Goal: Book appointment/travel/reservation

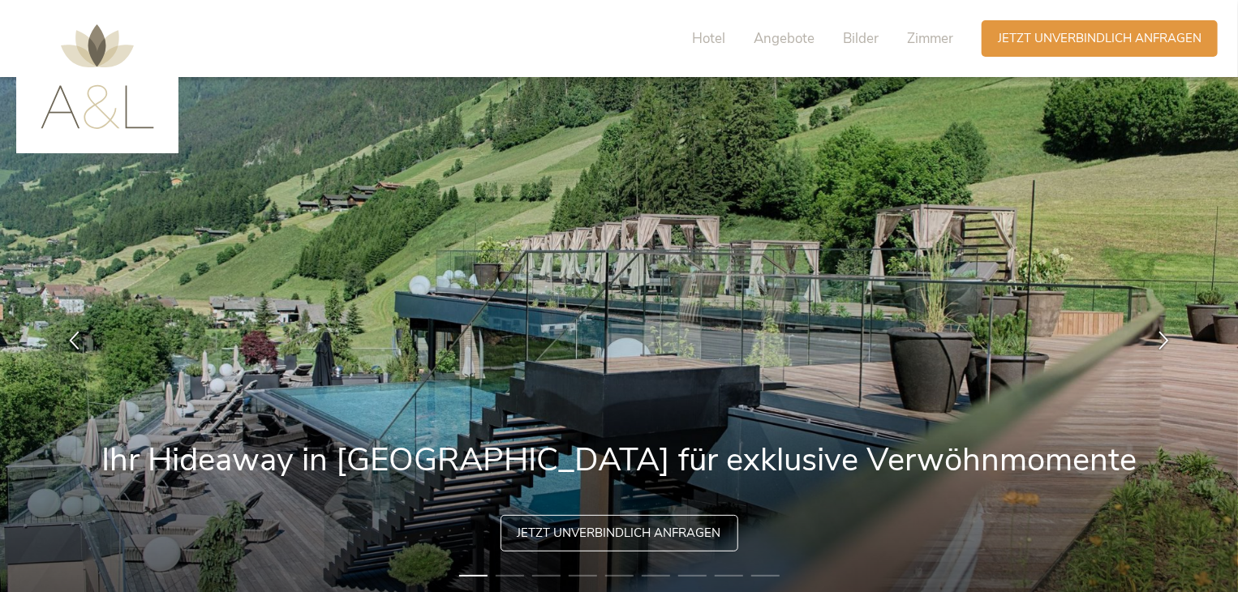
click at [779, 35] on span "Angebote" at bounding box center [784, 38] width 61 height 19
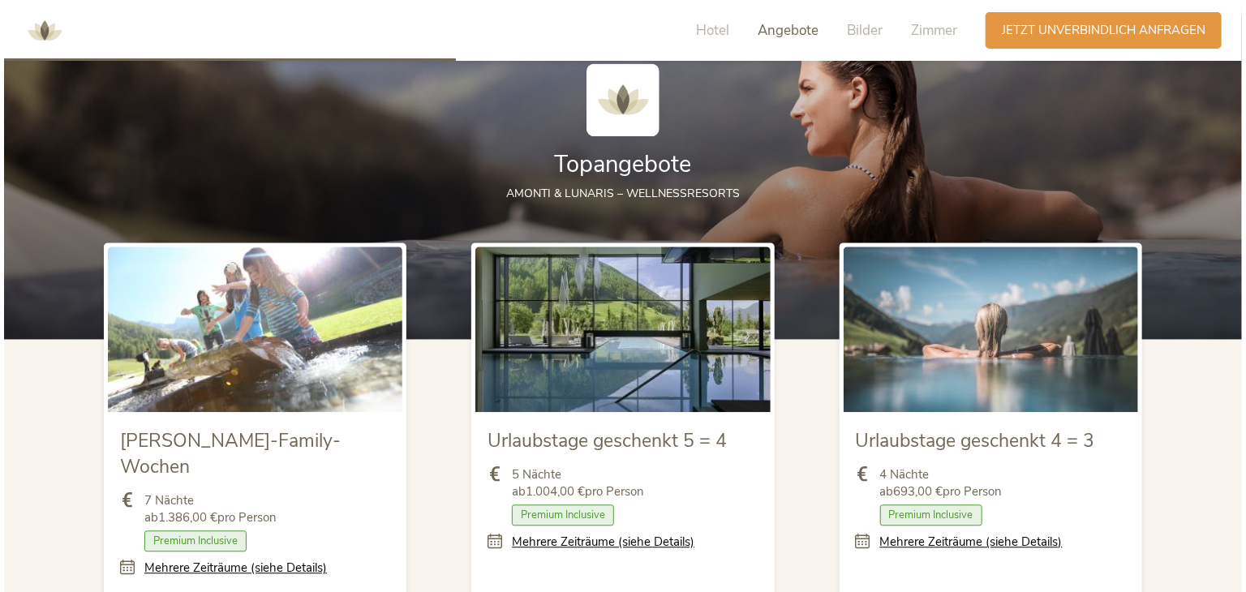
scroll to position [1787, 0]
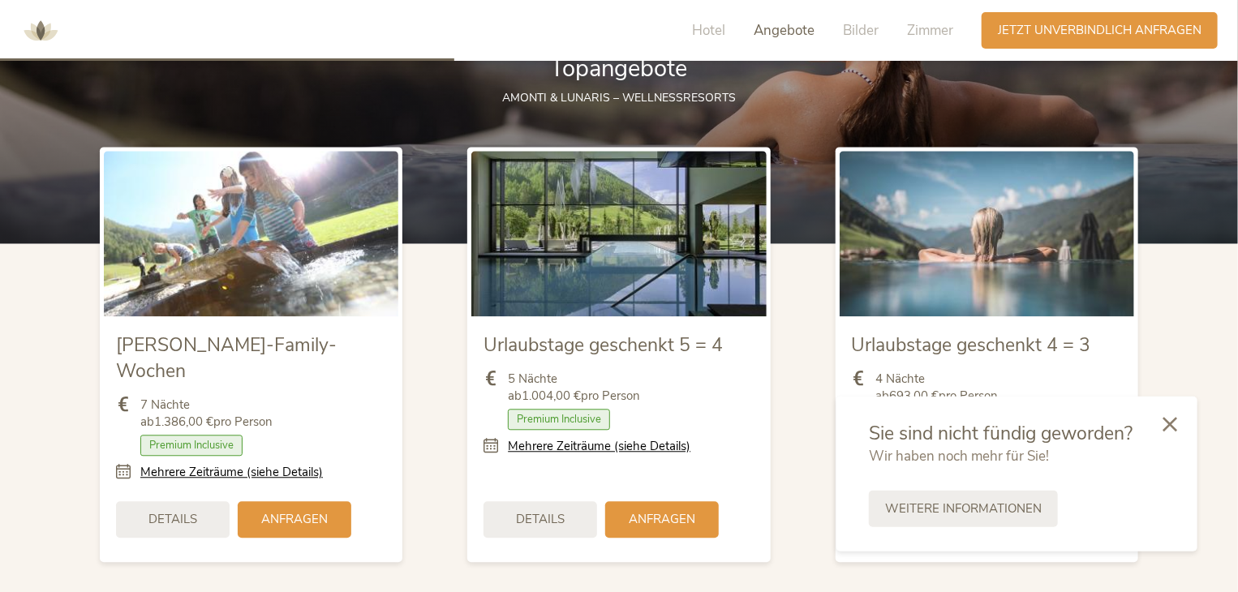
click at [1175, 425] on icon at bounding box center [1170, 424] width 15 height 15
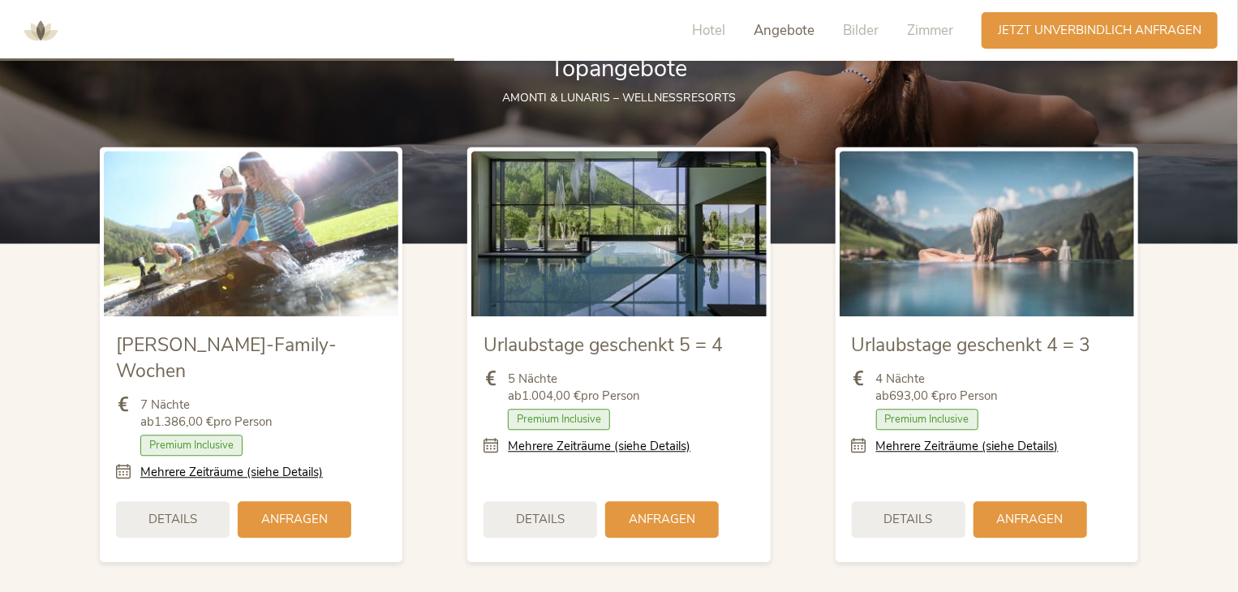
click at [938, 501] on div "Details" at bounding box center [909, 519] width 114 height 37
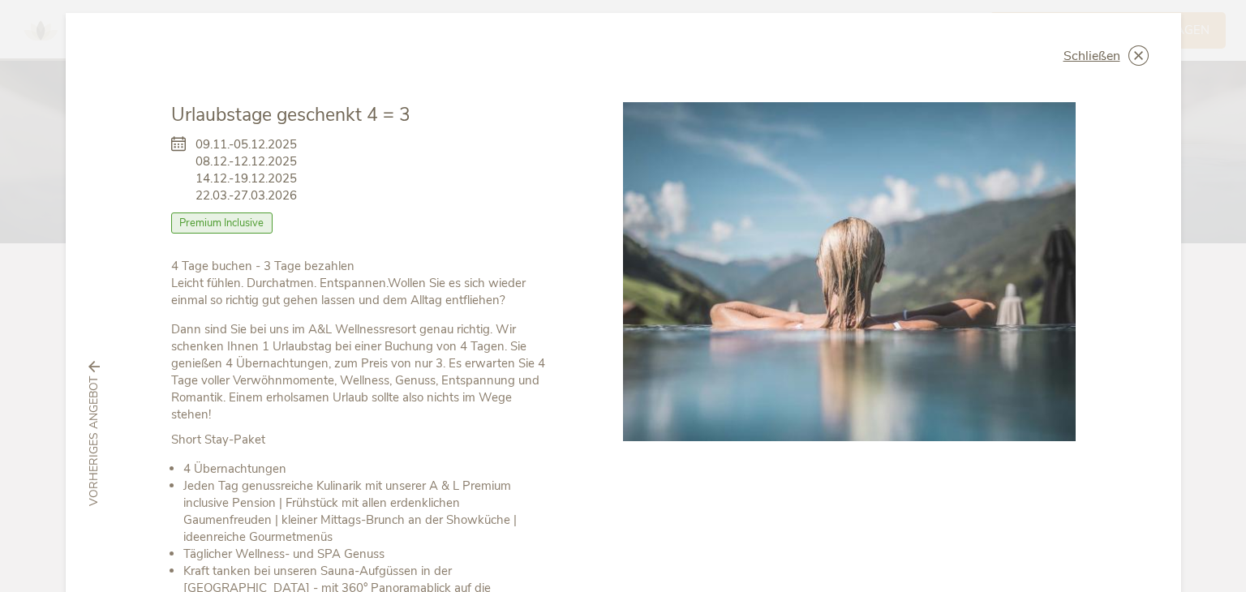
scroll to position [0, 0]
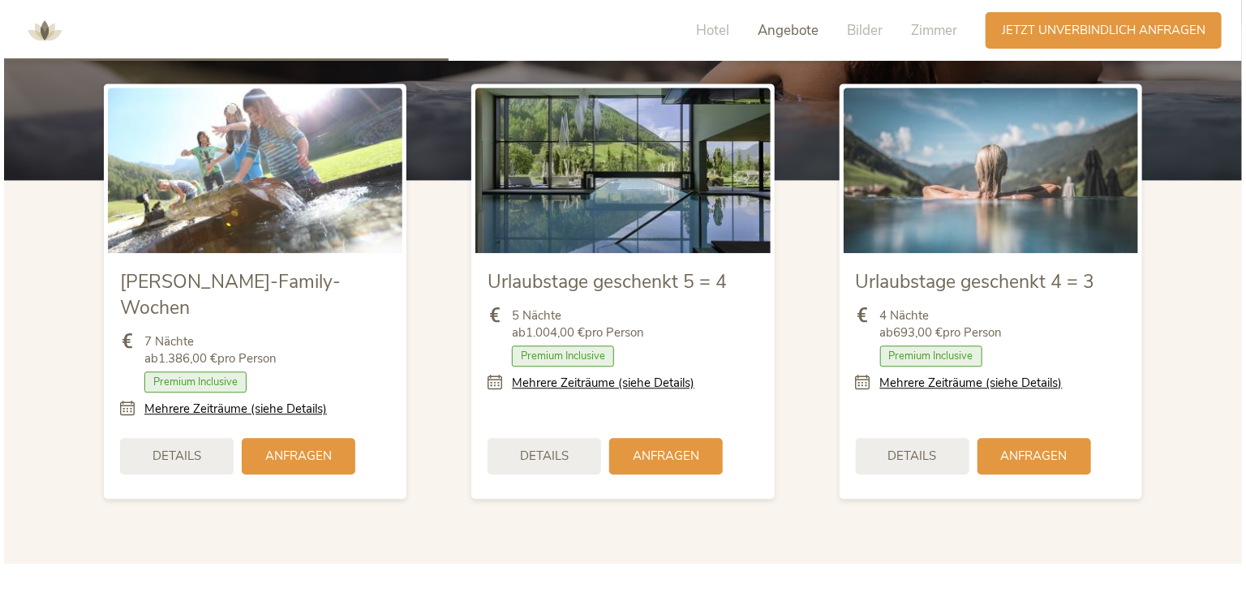
scroll to position [1868, 0]
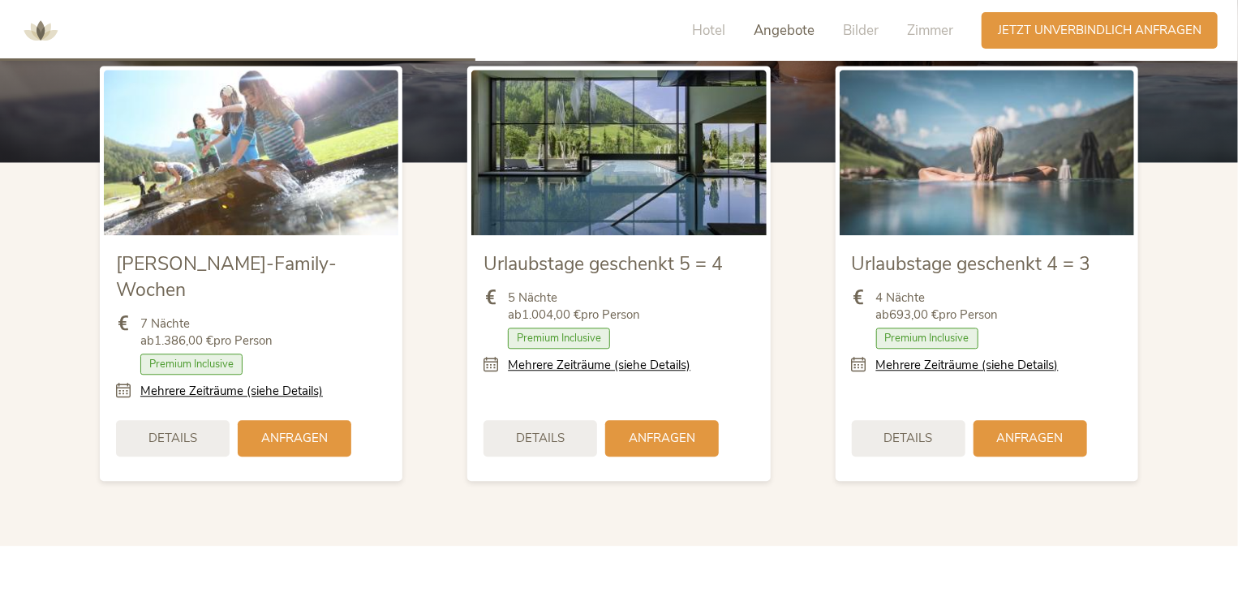
click at [526, 430] on span "Details" at bounding box center [540, 438] width 49 height 17
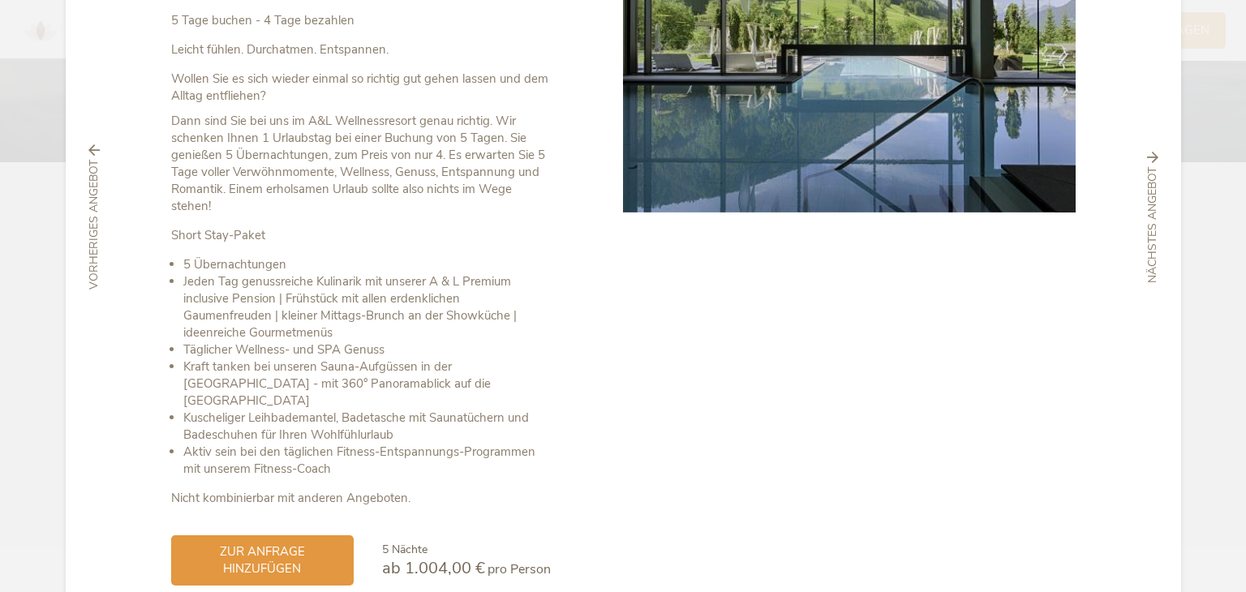
scroll to position [306, 0]
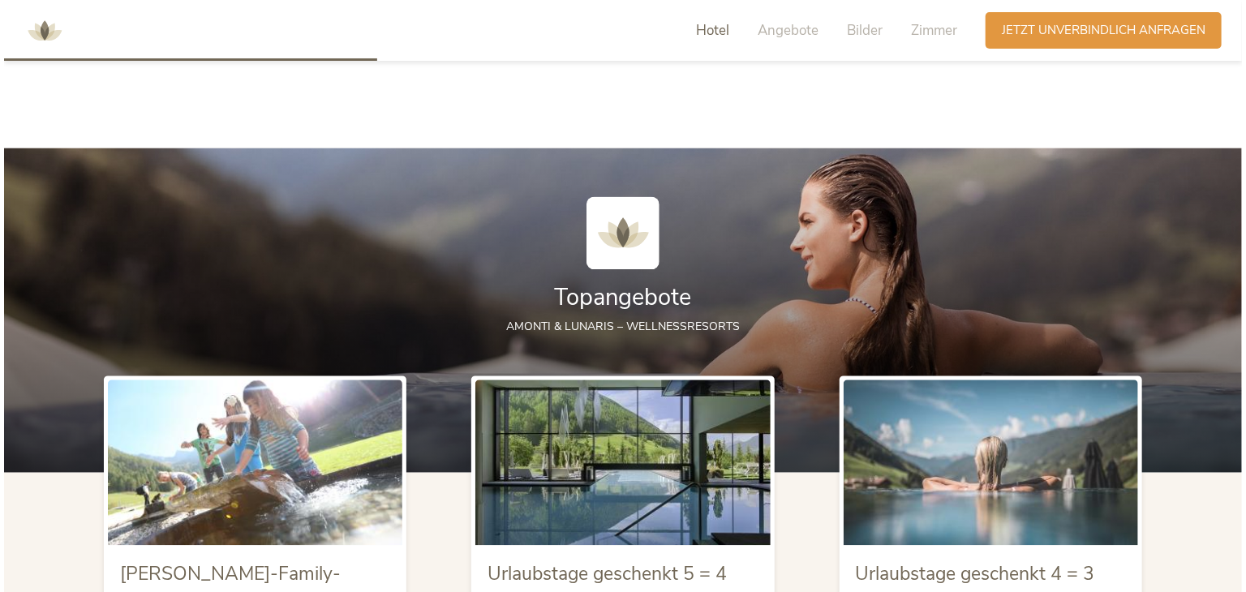
scroll to position [1706, 0]
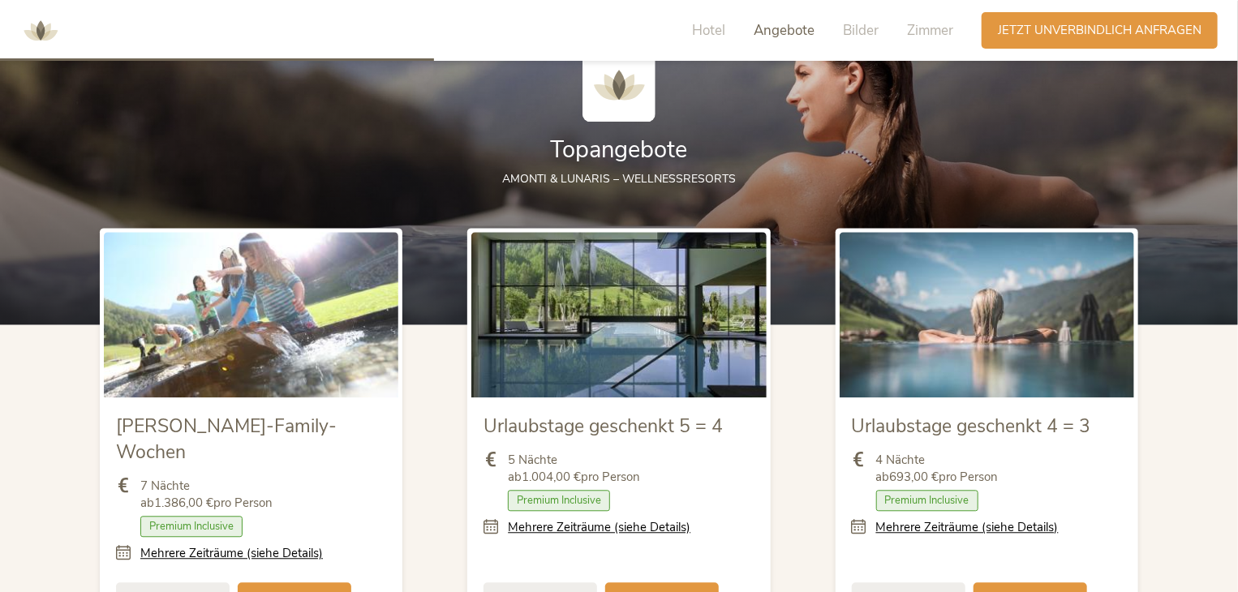
click at [938, 583] on div "Details" at bounding box center [909, 601] width 114 height 37
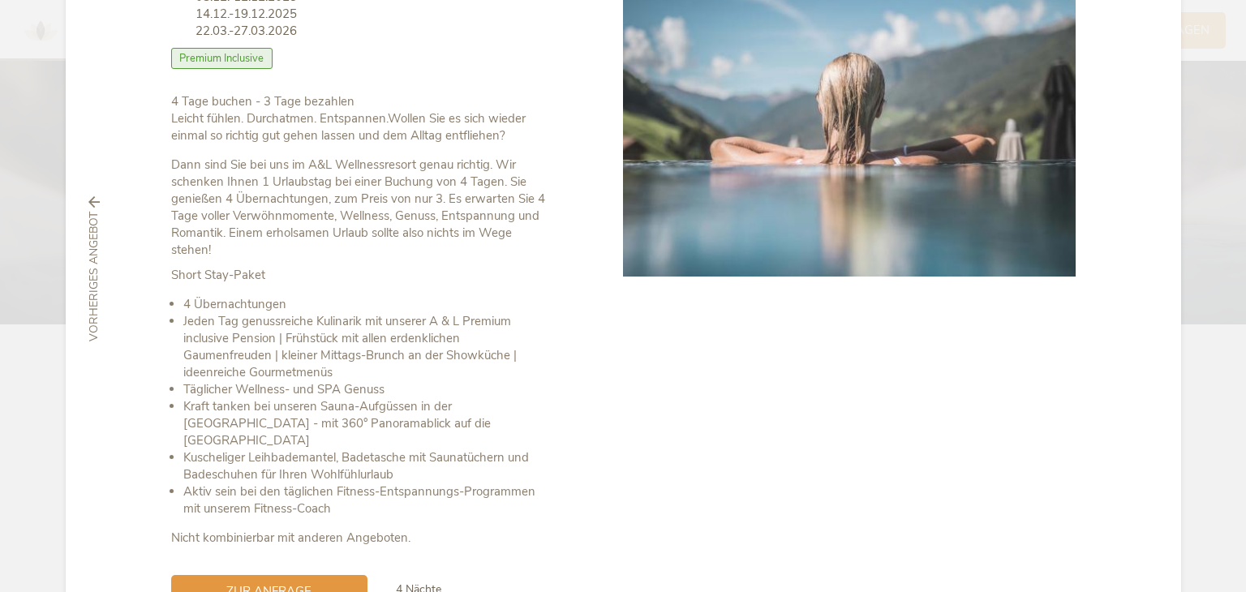
scroll to position [282, 0]
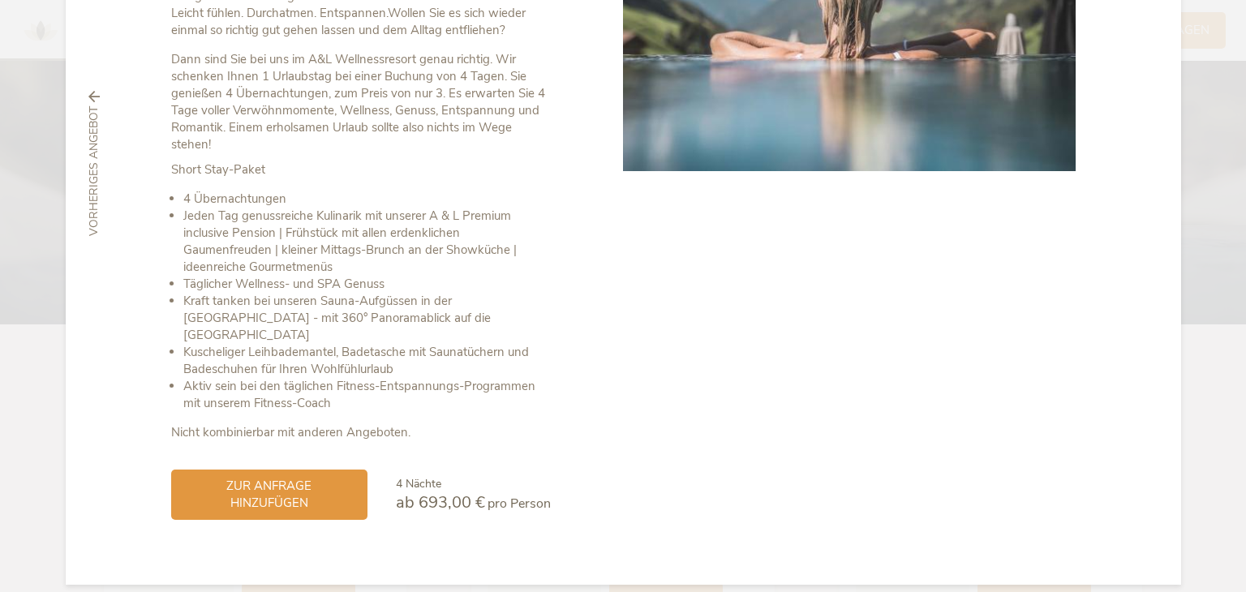
click at [353, 491] on div "zur Anfrage hinzufügen" at bounding box center [269, 495] width 196 height 50
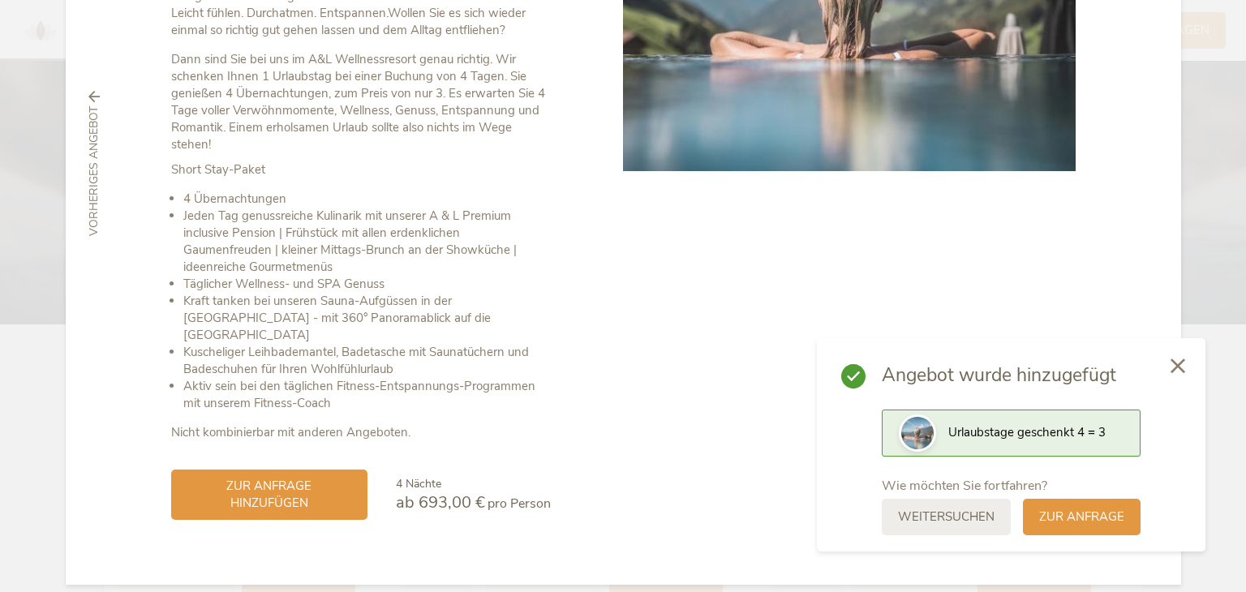
click at [1091, 509] on span "zur Anfrage" at bounding box center [1081, 517] width 85 height 17
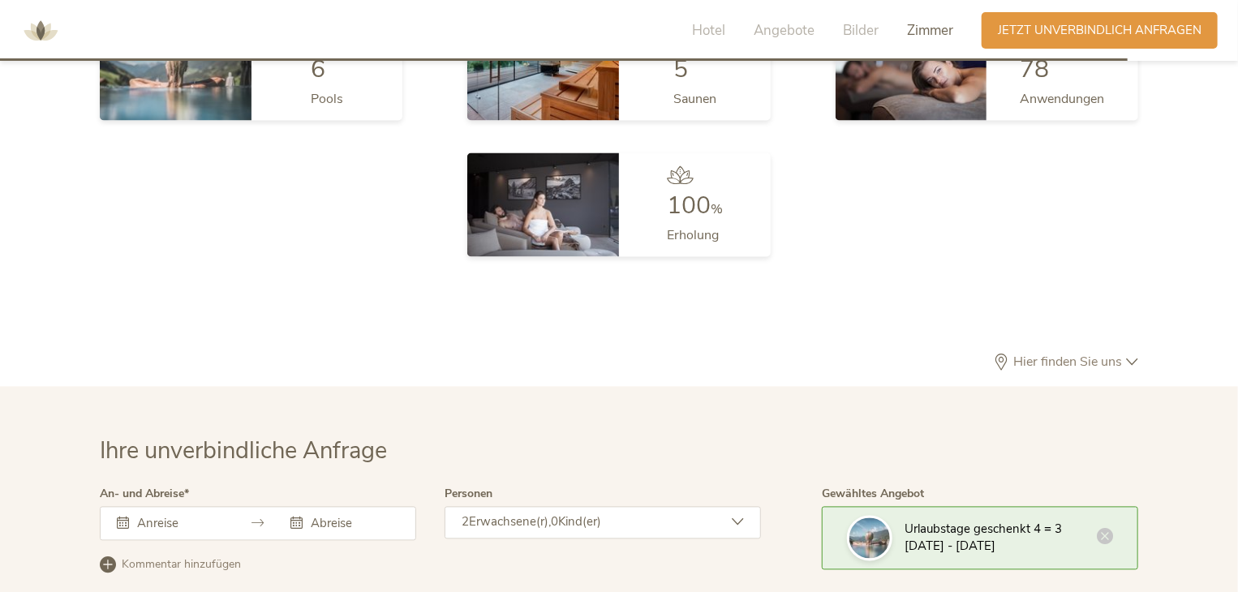
scroll to position [4134, 0]
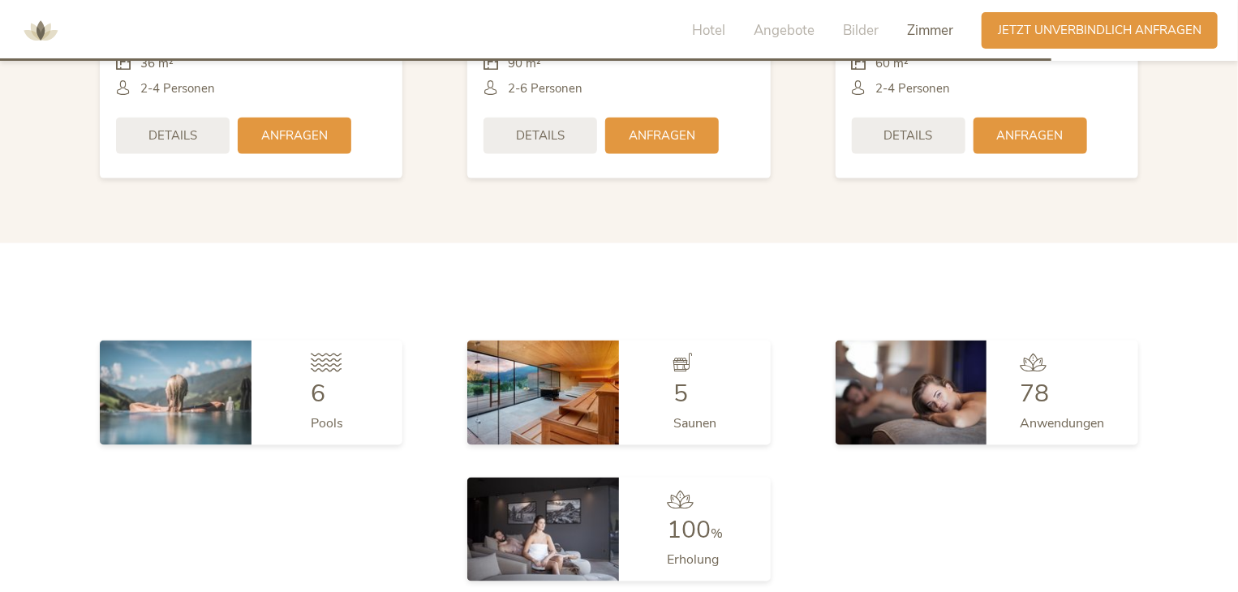
click at [344, 359] on div "6 Pools" at bounding box center [328, 393] width 152 height 104
click at [290, 357] on div "6 Pools" at bounding box center [328, 393] width 152 height 104
click at [188, 342] on img at bounding box center [176, 393] width 152 height 104
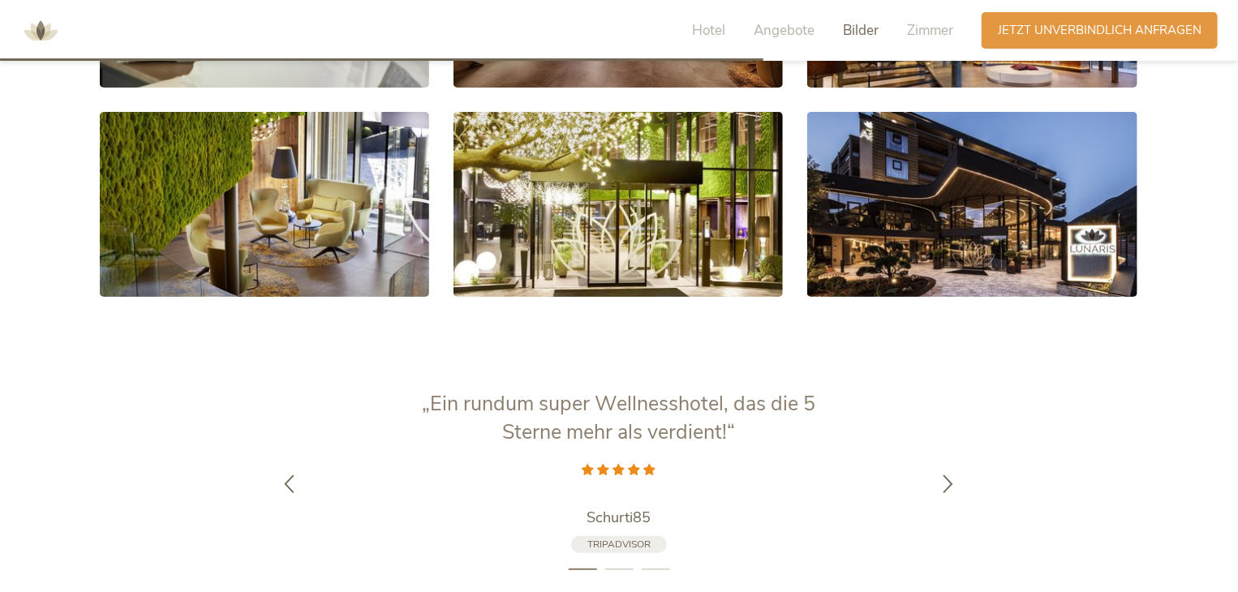
scroll to position [3000, 0]
